Goal: Information Seeking & Learning: Learn about a topic

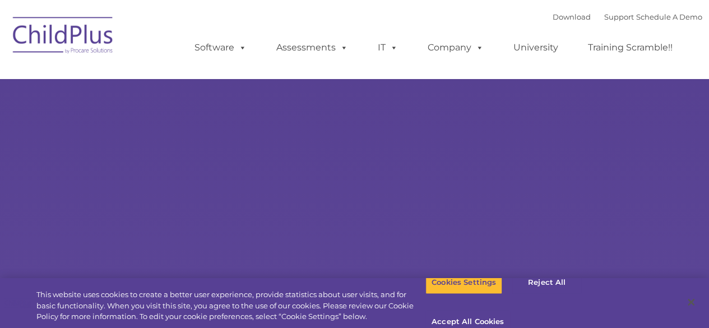
select select "MEDIUM"
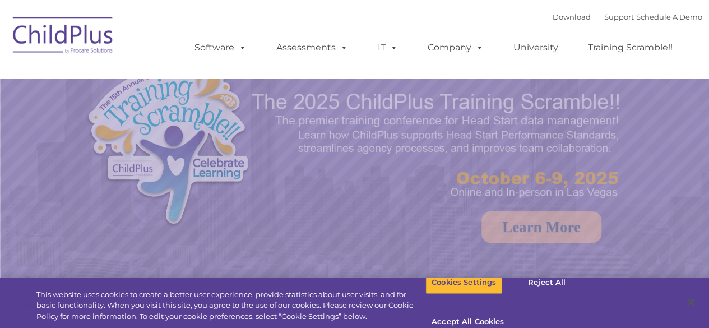
select select "MEDIUM"
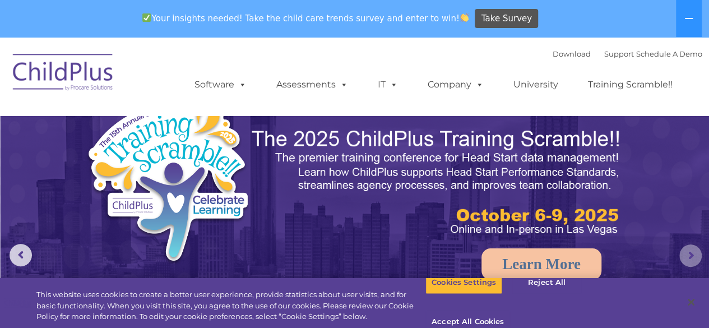
click at [691, 251] on rs-arrow at bounding box center [690, 255] width 22 height 22
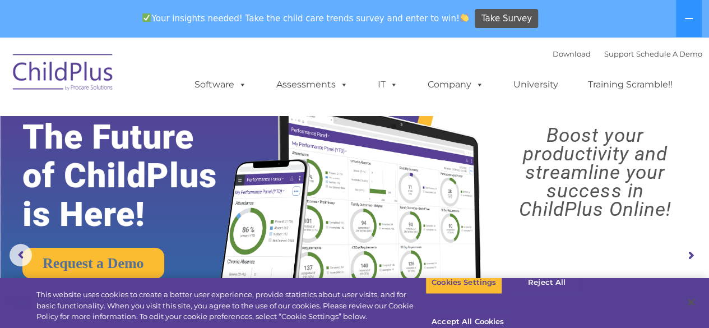
click at [691, 252] on rs-arrow at bounding box center [690, 255] width 22 height 22
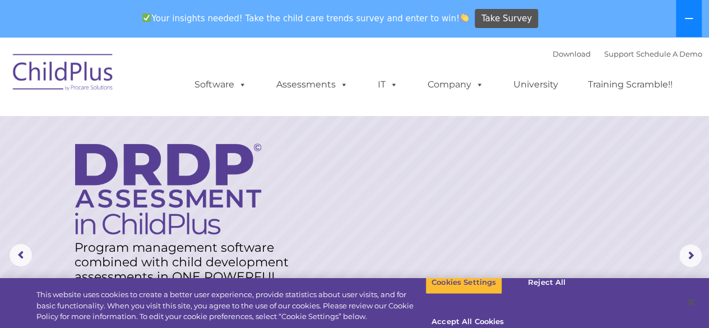
click at [689, 18] on icon at bounding box center [689, 18] width 8 height 1
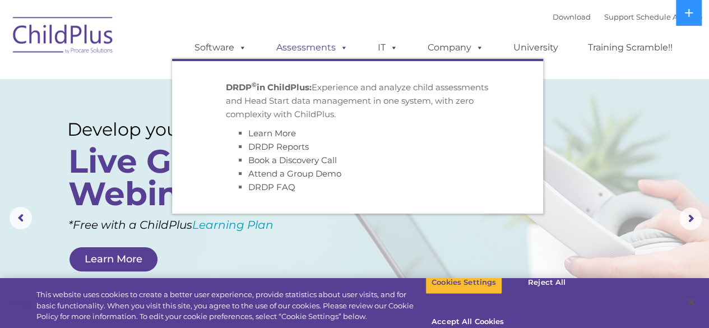
click at [299, 45] on link "Assessments" at bounding box center [312, 47] width 94 height 22
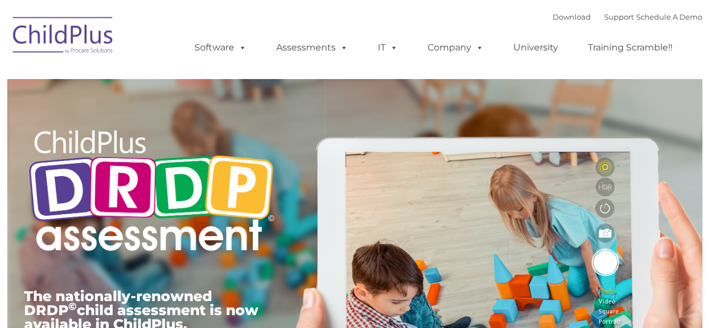
click at [130, 92] on div at bounding box center [151, 87] width 254 height 56
type input ""
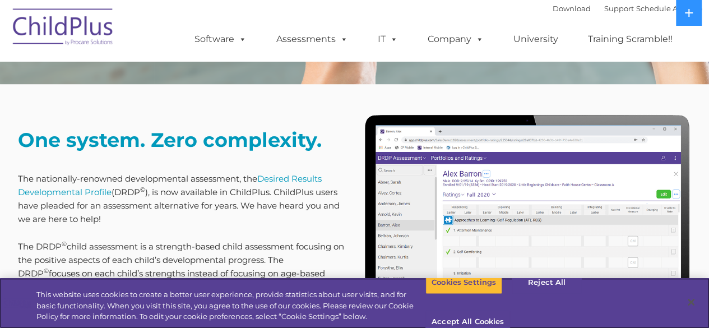
scroll to position [399, 0]
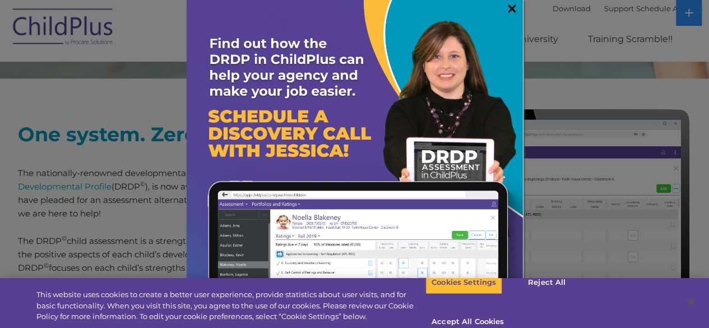
click at [506, 6] on link "×" at bounding box center [512, 8] width 13 height 11
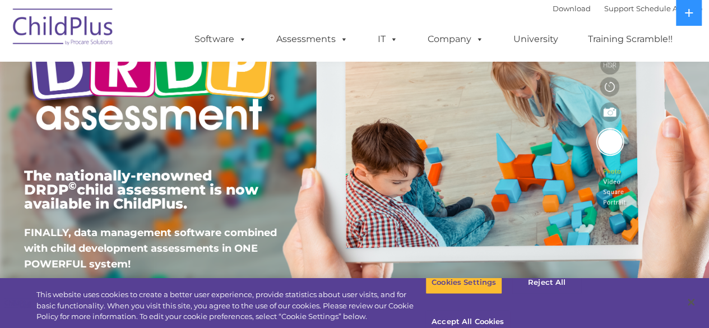
scroll to position [0, 0]
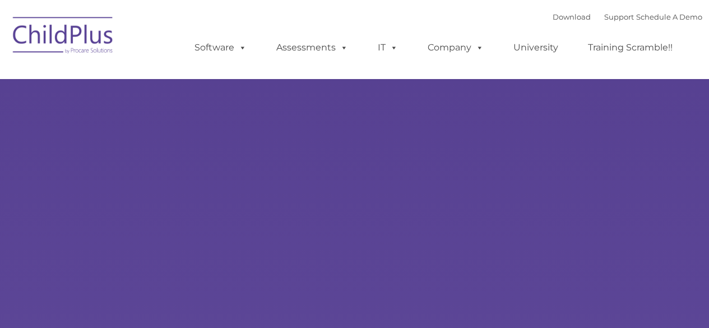
type input ""
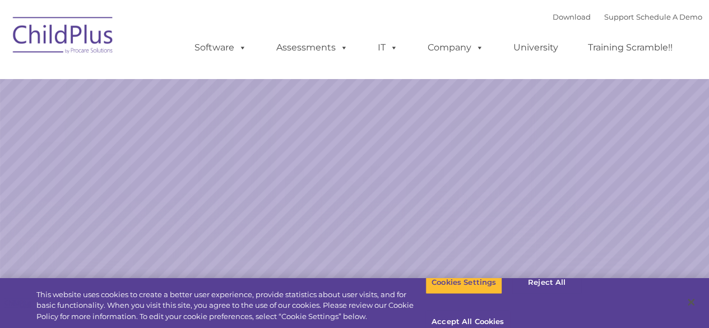
select select "MEDIUM"
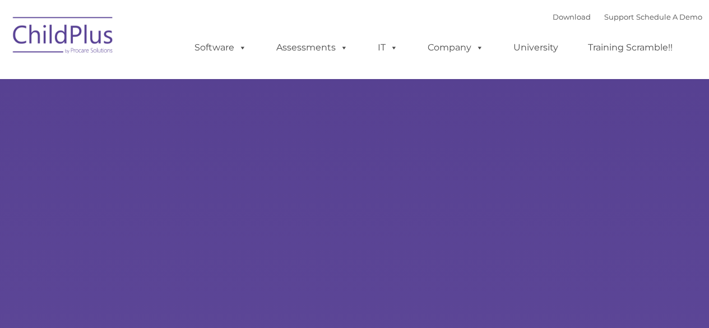
type input ""
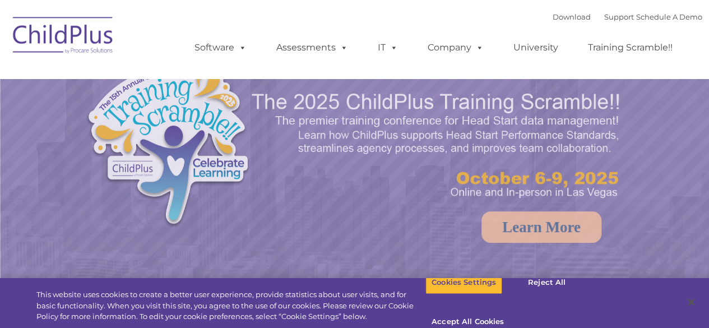
select select "MEDIUM"
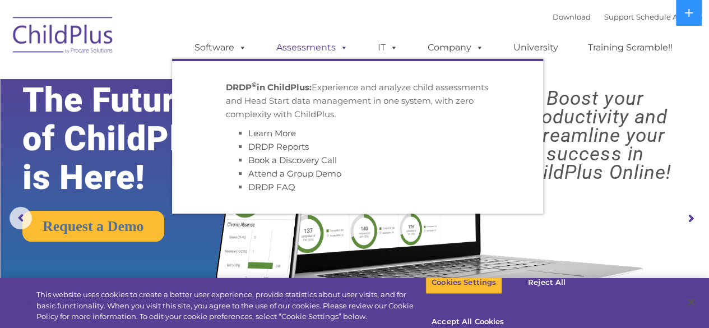
click at [327, 50] on link "Assessments" at bounding box center [312, 47] width 94 height 22
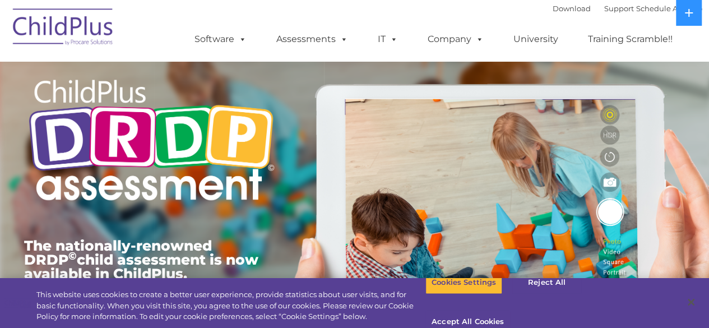
scroll to position [58, 0]
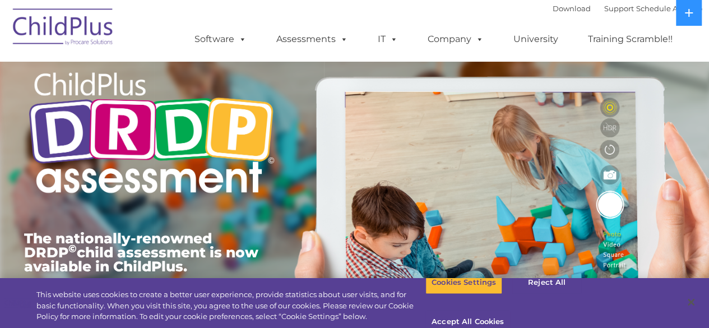
click at [693, 252] on div "The nationally-renowned DRDP © child assessment is now available in ChildPlus. …" at bounding box center [355, 201] width 678 height 401
click at [541, 293] on button "Reject All" at bounding box center [547, 283] width 70 height 24
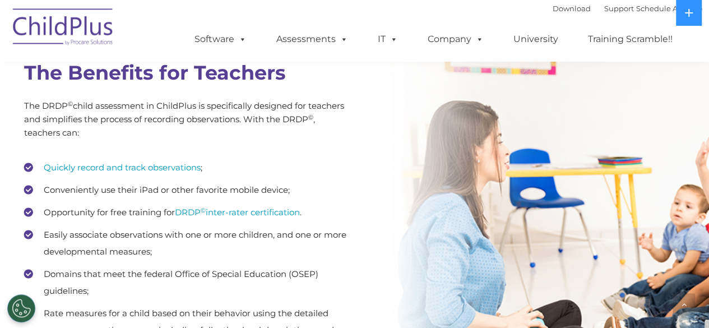
scroll to position [1498, 0]
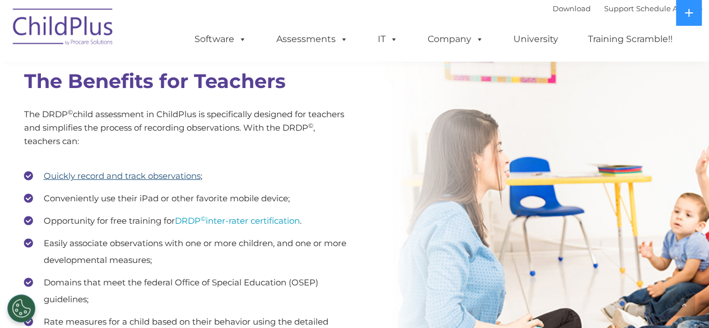
click at [123, 174] on link "Quickly record and track observations" at bounding box center [122, 175] width 157 height 11
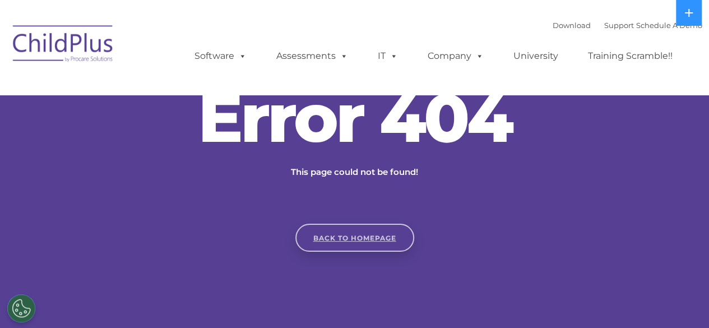
click at [373, 238] on link "Back to homepage" at bounding box center [354, 238] width 119 height 28
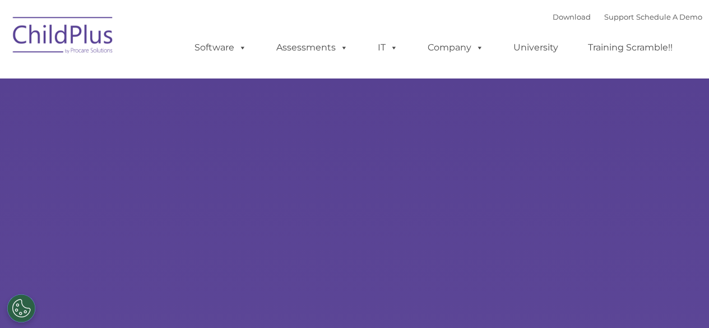
type input ""
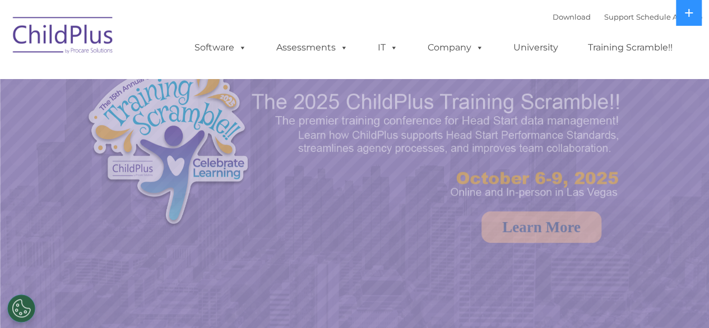
select select "MEDIUM"
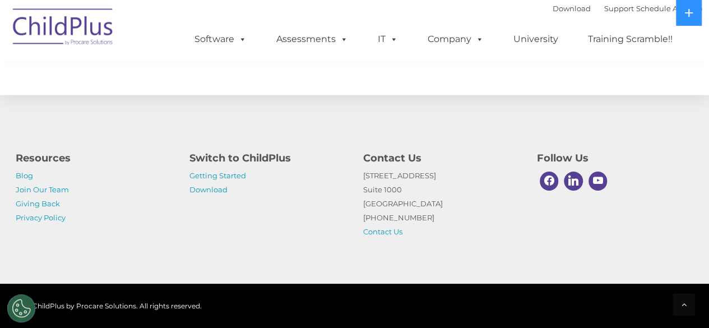
scroll to position [1339, 0]
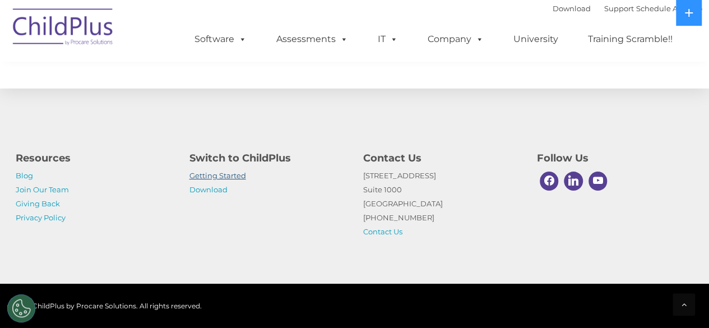
click at [232, 176] on link "Getting Started" at bounding box center [217, 175] width 57 height 9
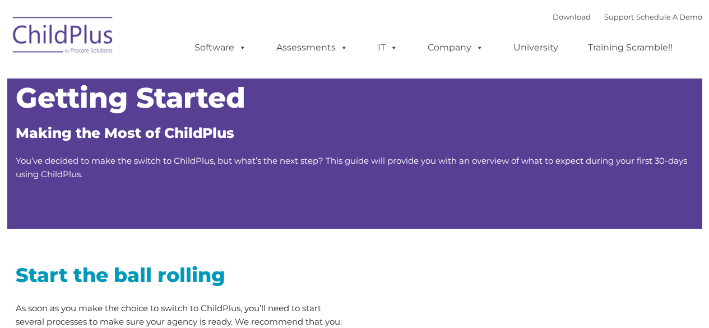
type input ""
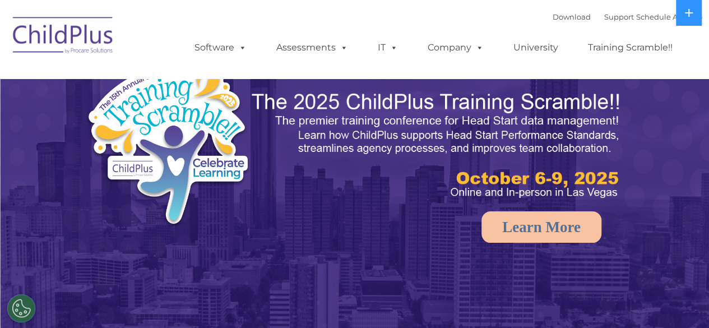
select select "MEDIUM"
